Goal: Task Accomplishment & Management: Complete application form

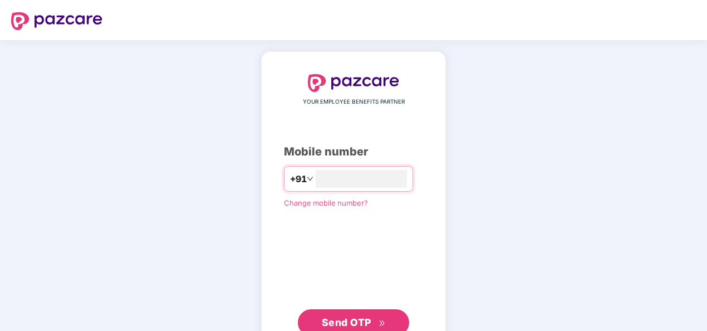
type input "**********"
click at [423, 130] on div "**********" at bounding box center [353, 205] width 139 height 262
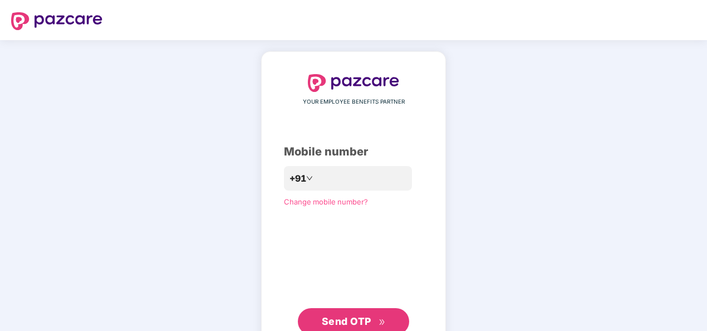
click at [350, 317] on span "Send OTP" at bounding box center [347, 321] width 50 height 12
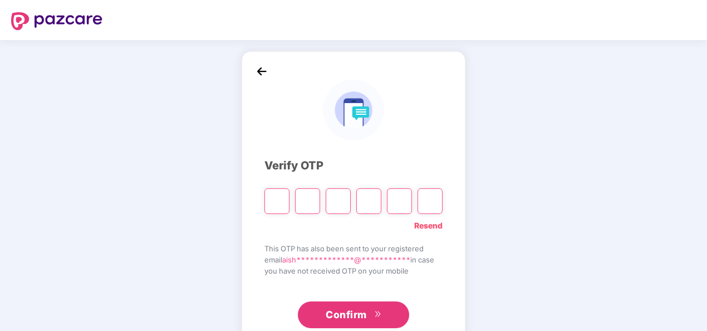
type input "*"
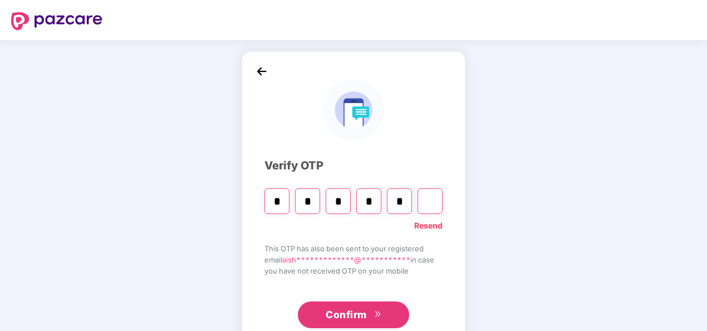
type input "*"
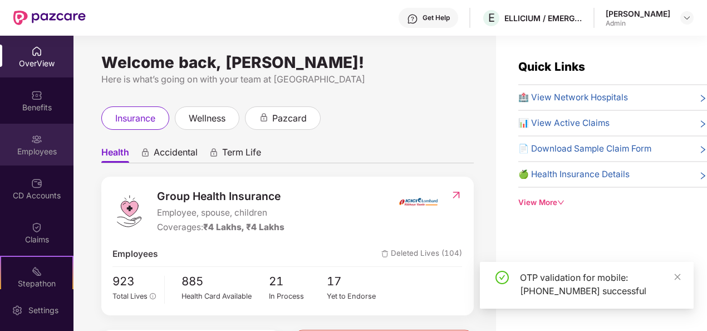
click at [13, 134] on div "Employees" at bounding box center [36, 145] width 73 height 42
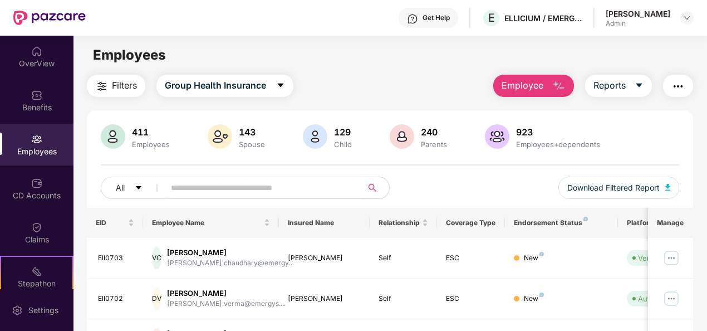
click at [534, 79] on span "Employee" at bounding box center [522, 85] width 42 height 14
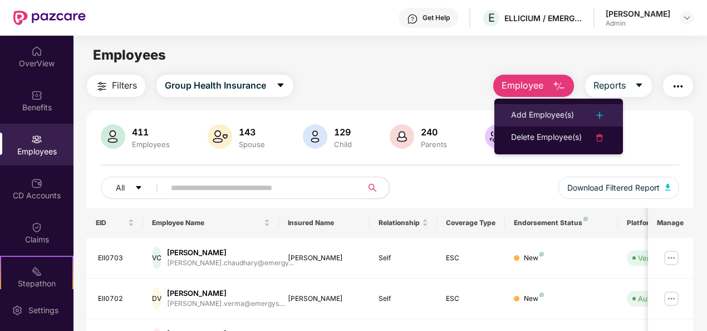
click at [534, 109] on div "Add Employee(s)" at bounding box center [542, 115] width 63 height 13
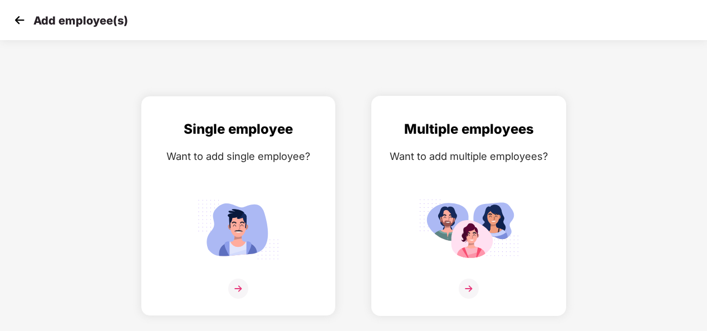
click at [461, 265] on div "Multiple employees Want to add multiple employees?" at bounding box center [468, 216] width 171 height 194
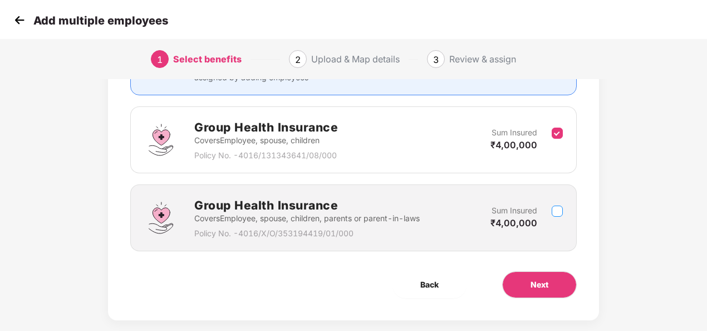
scroll to position [158, 0]
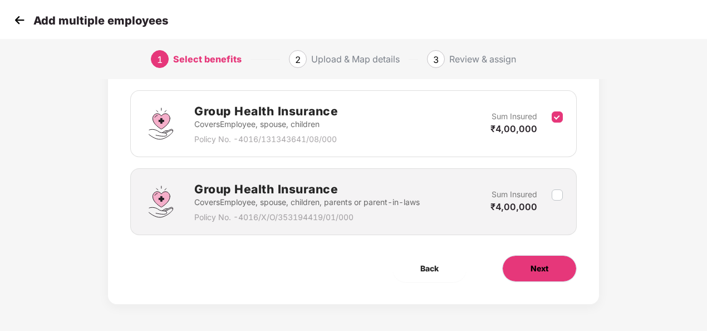
click at [563, 269] on button "Next" at bounding box center [539, 268] width 75 height 27
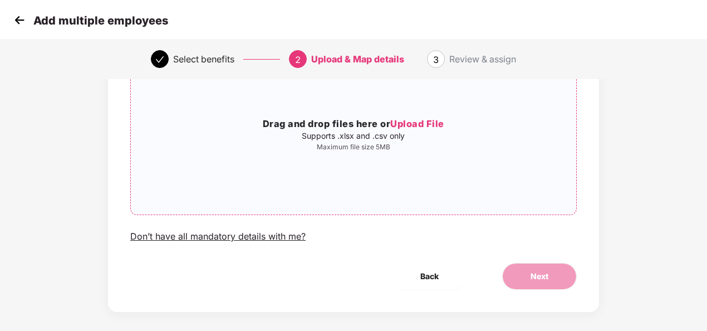
scroll to position [0, 0]
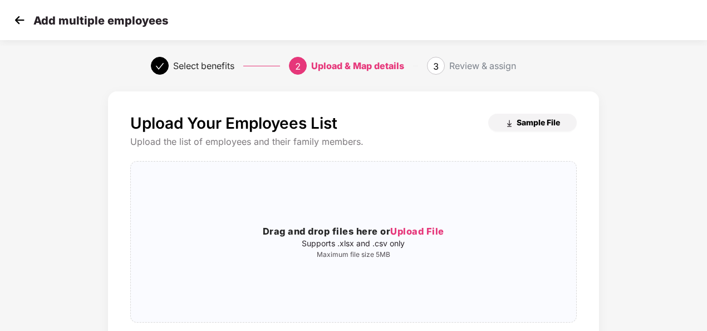
click at [545, 121] on span "Sample File" at bounding box center [538, 122] width 43 height 11
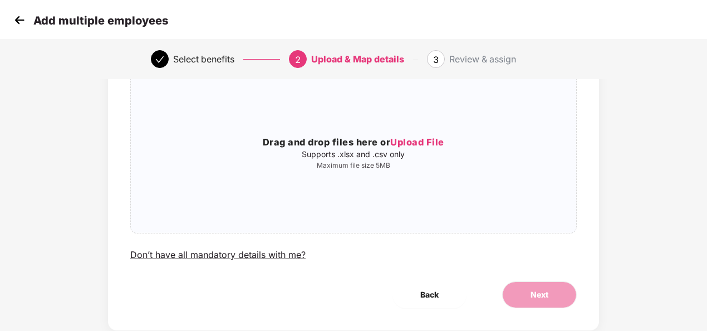
scroll to position [116, 0]
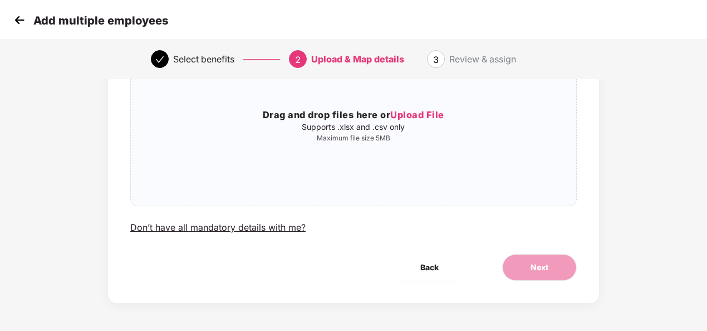
click at [354, 267] on div "Back Next" at bounding box center [353, 267] width 482 height 27
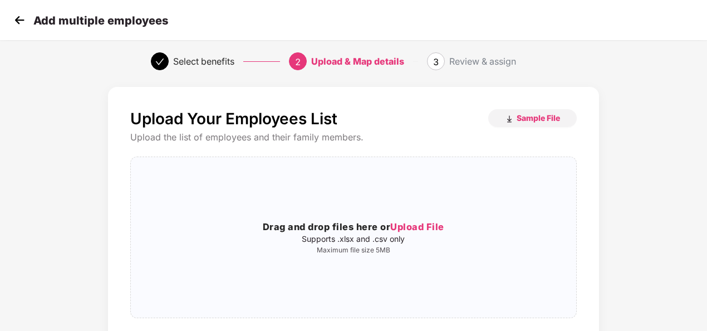
scroll to position [0, 0]
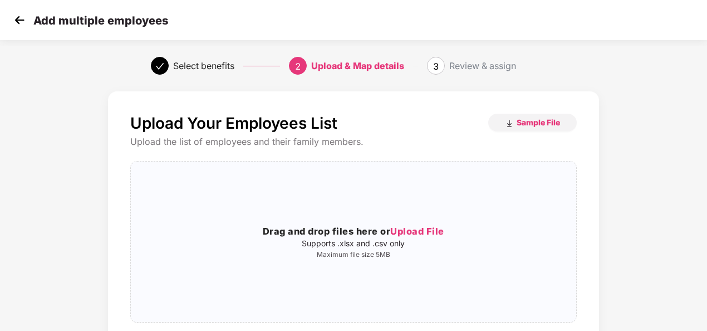
click at [19, 19] on img at bounding box center [19, 20] width 17 height 17
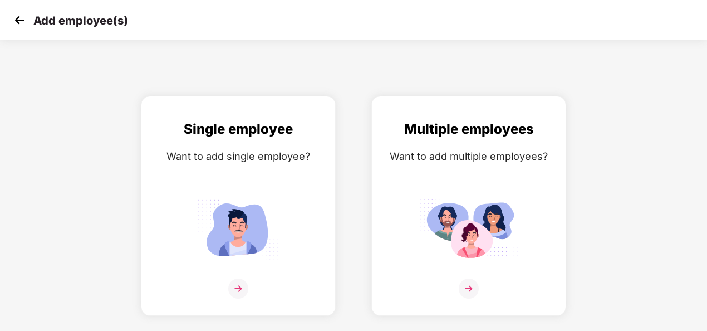
click at [17, 17] on img at bounding box center [19, 20] width 17 height 17
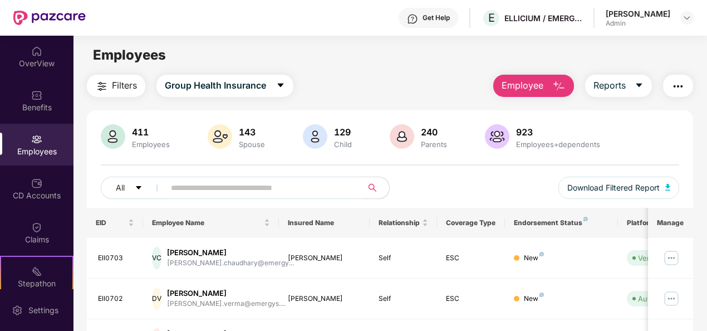
click at [533, 87] on span "Employee" at bounding box center [522, 85] width 42 height 14
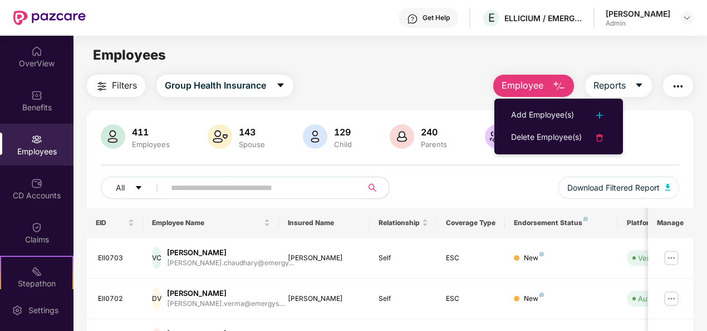
click at [405, 81] on div "Filters Group Health Insurance Employee Reports" at bounding box center [390, 86] width 607 height 22
